Goal: Task Accomplishment & Management: Complete application form

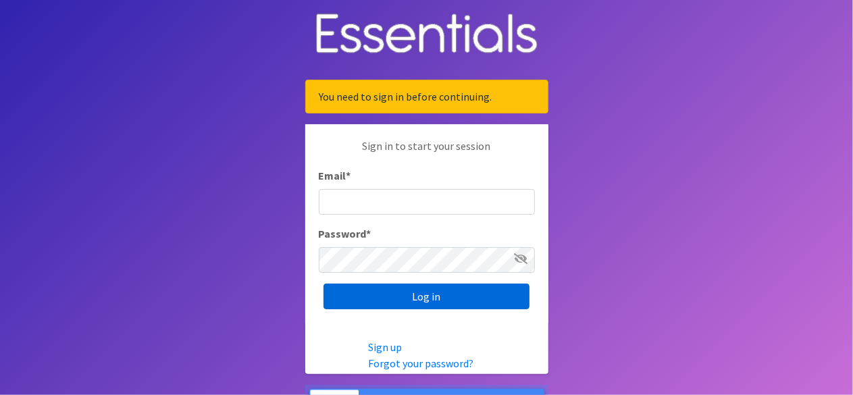
type input "[EMAIL_ADDRESS][DOMAIN_NAME]"
click at [378, 294] on input "Log in" at bounding box center [427, 297] width 206 height 26
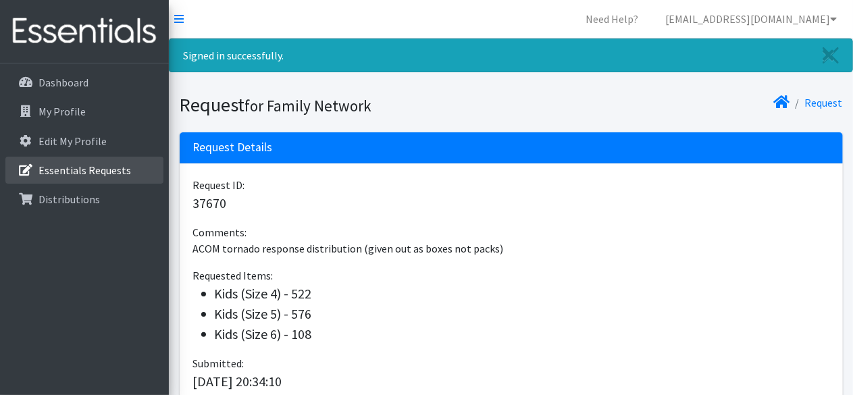
click at [58, 174] on p "Essentials Requests" at bounding box center [85, 170] width 93 height 14
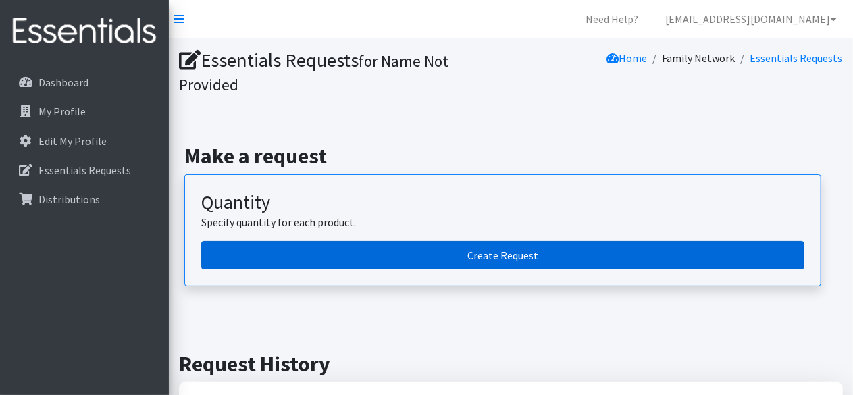
click at [419, 266] on link "Create Request" at bounding box center [502, 255] width 603 height 28
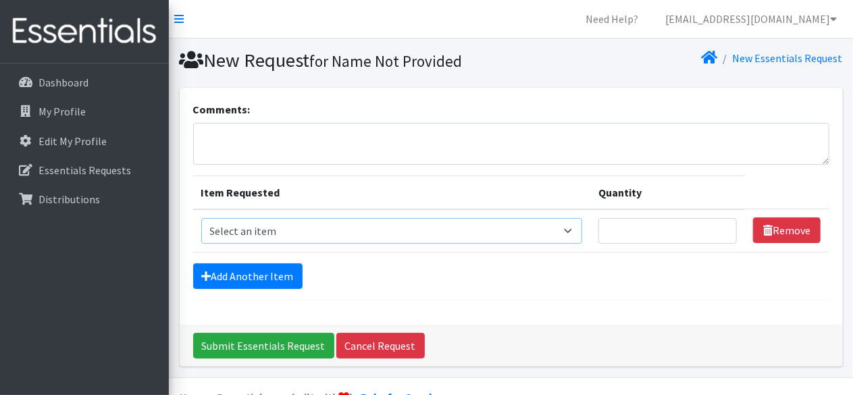
click at [243, 230] on select "Select an item Adult Briefs (Large/X-Large) Adult Briefs (Medium/Large) Adult B…" at bounding box center [392, 231] width 382 height 26
click at [654, 97] on div "Comments: Item Requested Quantity Item Requested Select an item Adult Briefs (L…" at bounding box center [511, 206] width 663 height 237
click at [527, 228] on select "Select an item Adult Briefs (Large/X-Large) Adult Briefs (Medium/Large) Adult B…" at bounding box center [392, 231] width 382 height 26
select select "15032"
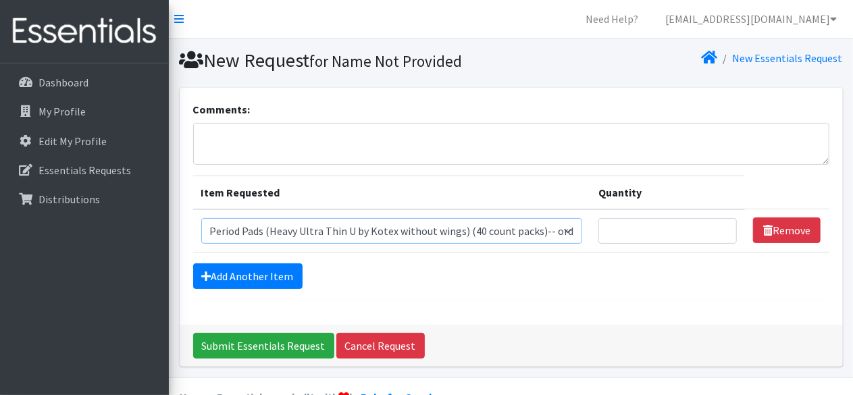
click at [201, 218] on select "Select an item Adult Briefs (Large/X-Large) Adult Briefs (Medium/Large) Adult B…" at bounding box center [392, 231] width 382 height 26
click at [676, 234] on input "Quantity" at bounding box center [668, 231] width 139 height 26
type input "1"
click at [346, 232] on select "Select an item Adult Briefs (Large/X-Large) Adult Briefs (Medium/Large) Adult B…" at bounding box center [392, 231] width 382 height 26
